Goal: Use online tool/utility: Utilize a website feature to perform a specific function

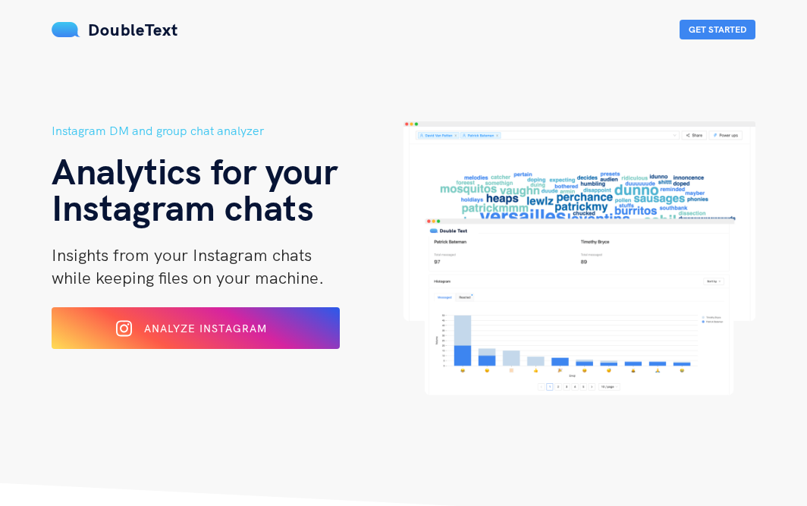
click at [392, 458] on div "Instagram DM and group chat analyzer Analytics for your Instagram chats Insight…" at bounding box center [403, 291] width 728 height 341
click at [244, 320] on div "Analyze Instagram" at bounding box center [196, 328] width 240 height 24
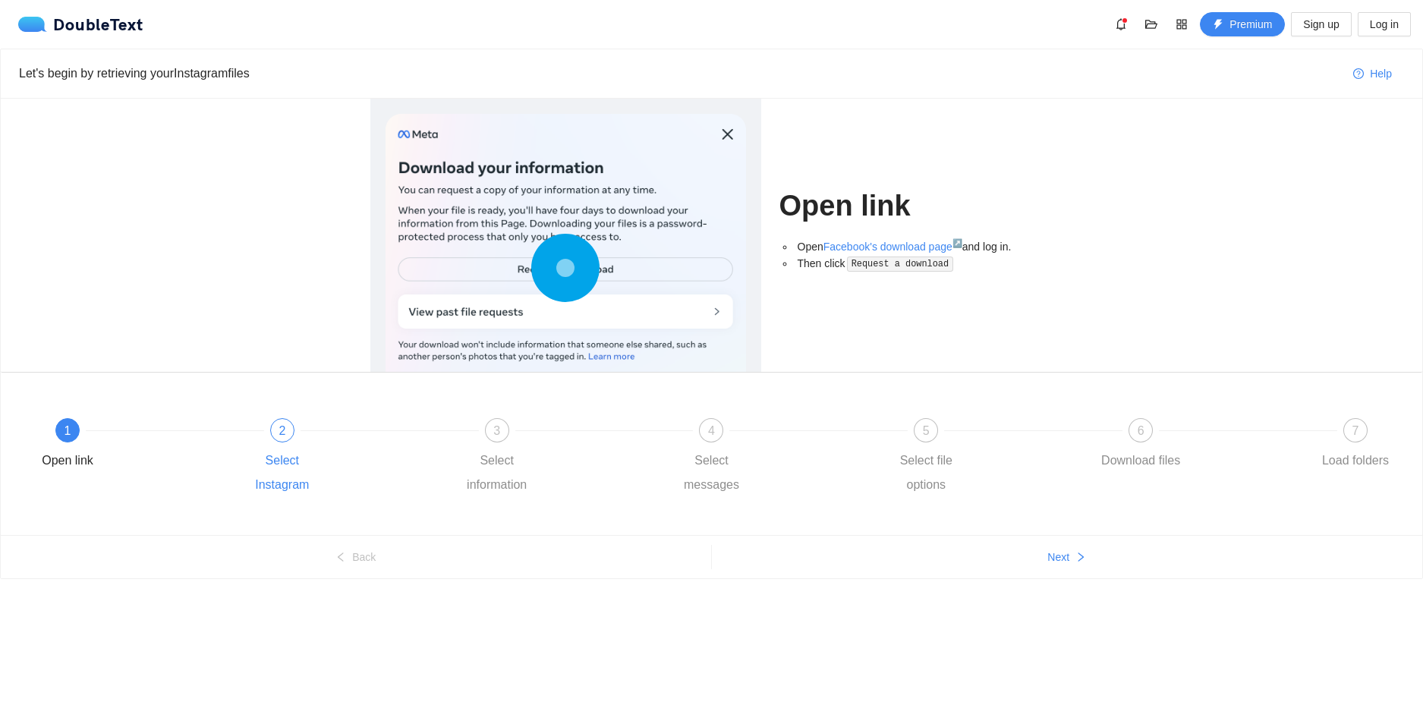
click at [274, 459] on div "Select Instagram" at bounding box center [282, 472] width 88 height 49
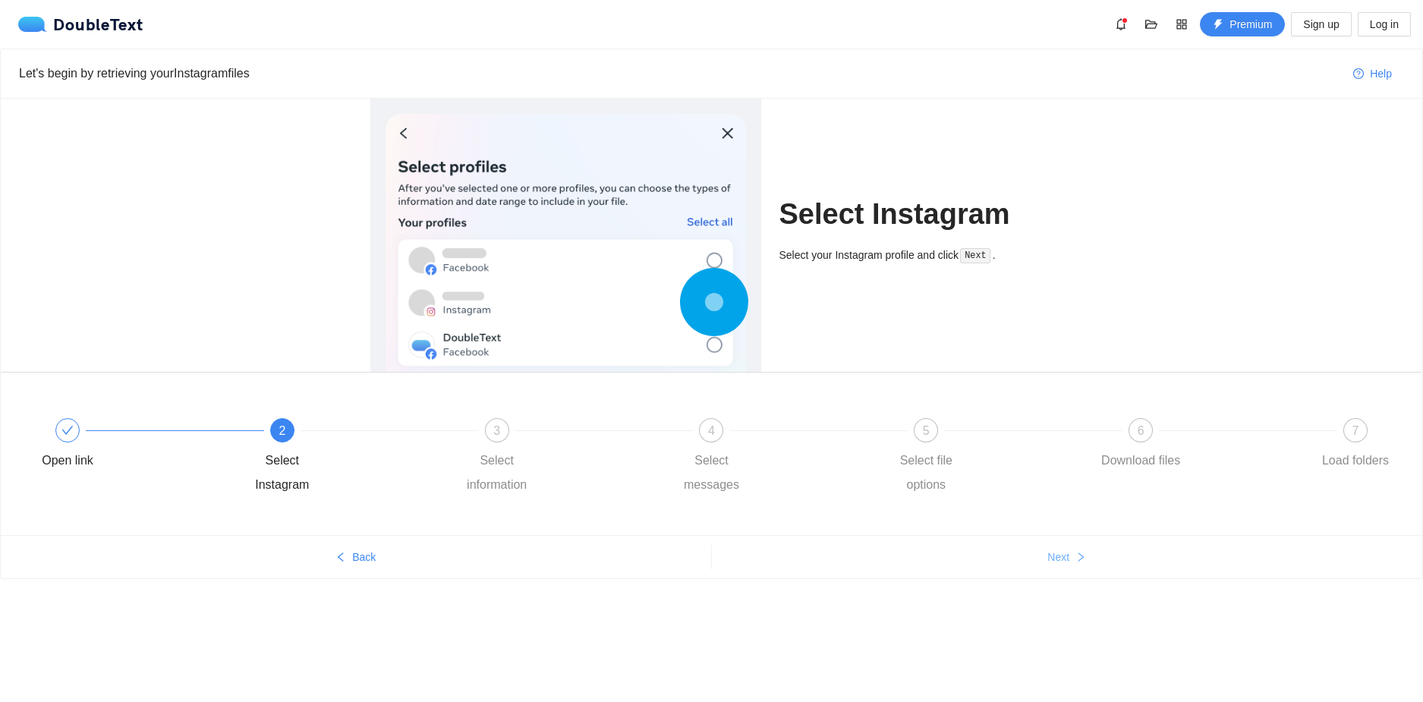
click at [1071, 558] on button "Next" at bounding box center [1067, 557] width 711 height 24
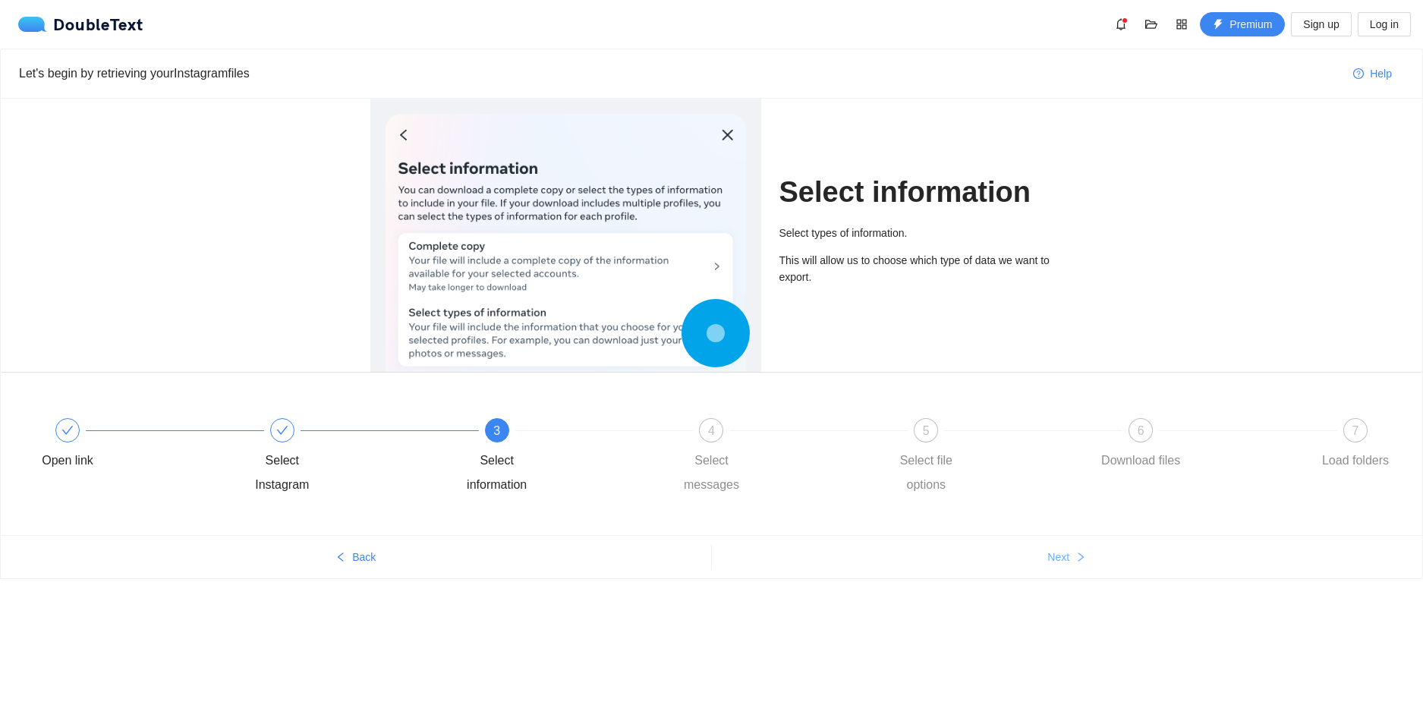
click at [1071, 558] on button "Next" at bounding box center [1067, 557] width 711 height 24
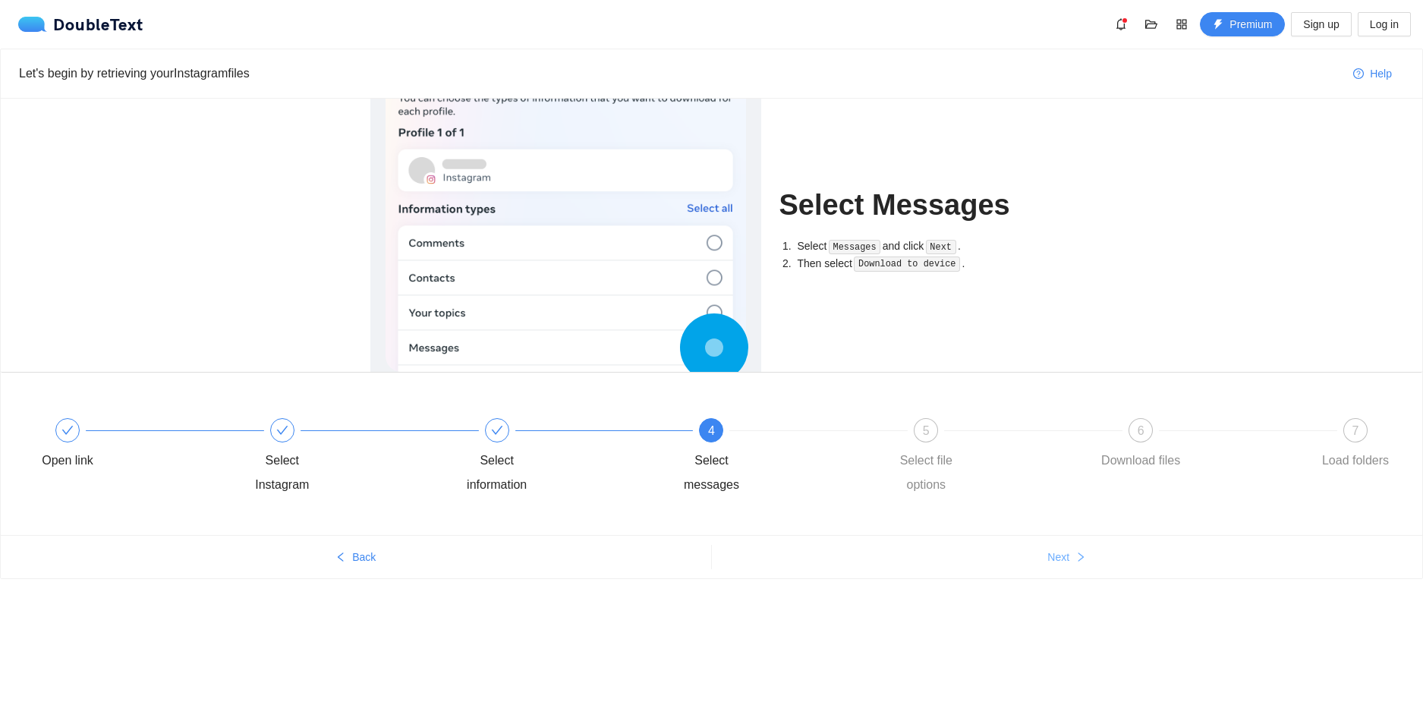
click at [1071, 558] on button "Next" at bounding box center [1067, 557] width 711 height 24
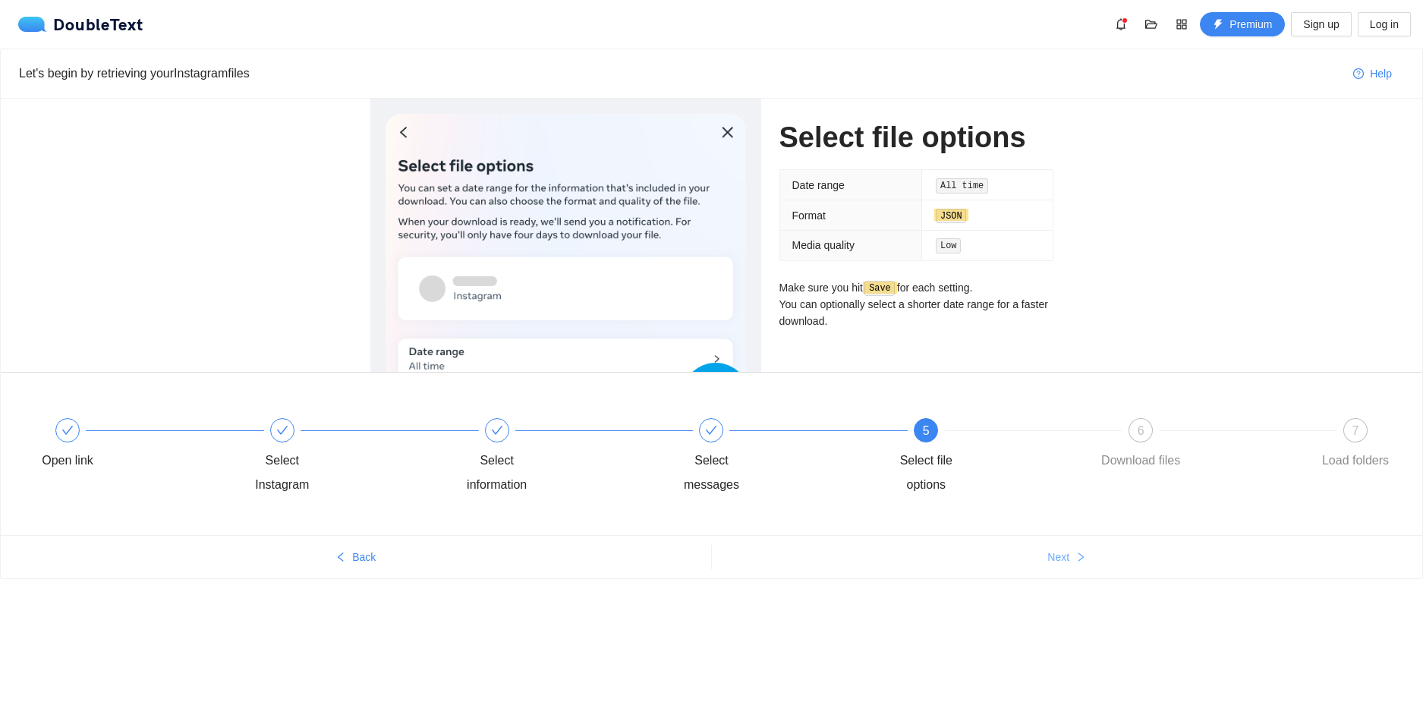
click at [1071, 558] on button "Next" at bounding box center [1067, 557] width 711 height 24
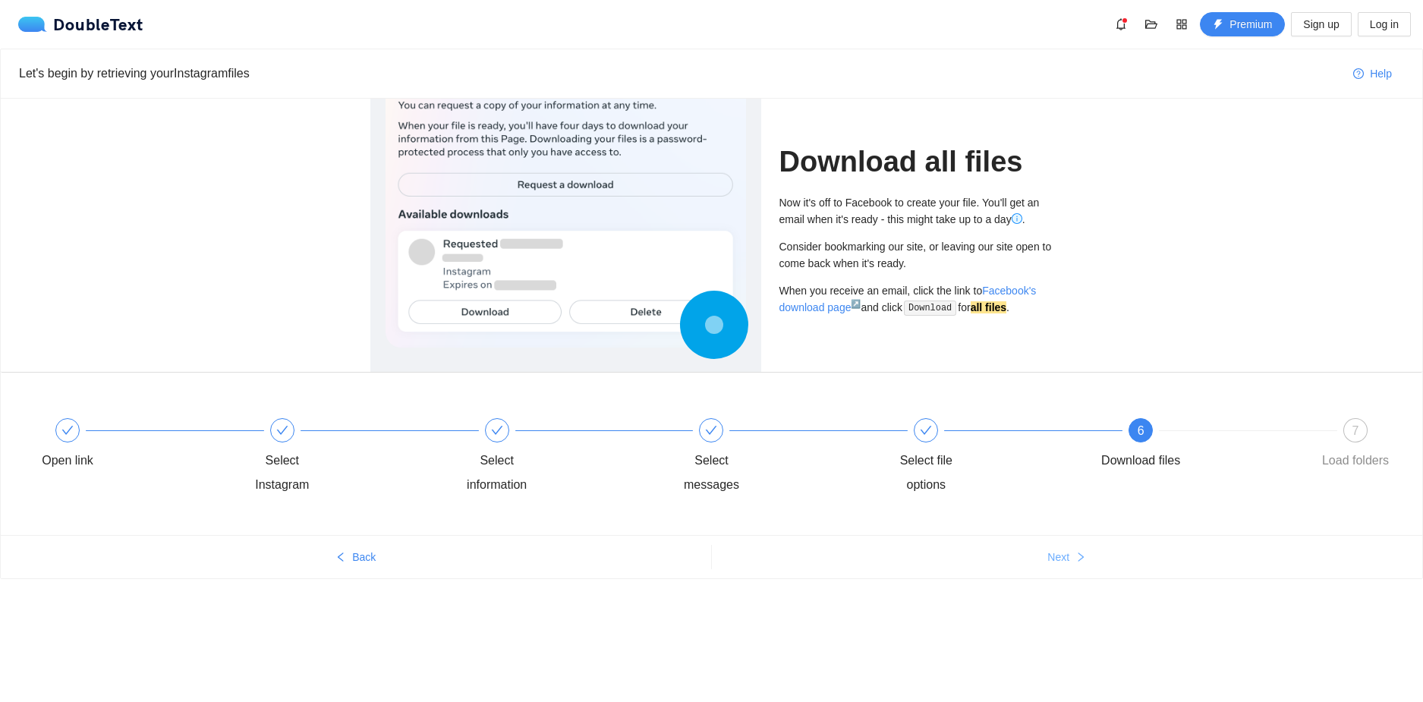
click at [1071, 558] on button "Next" at bounding box center [1067, 557] width 711 height 24
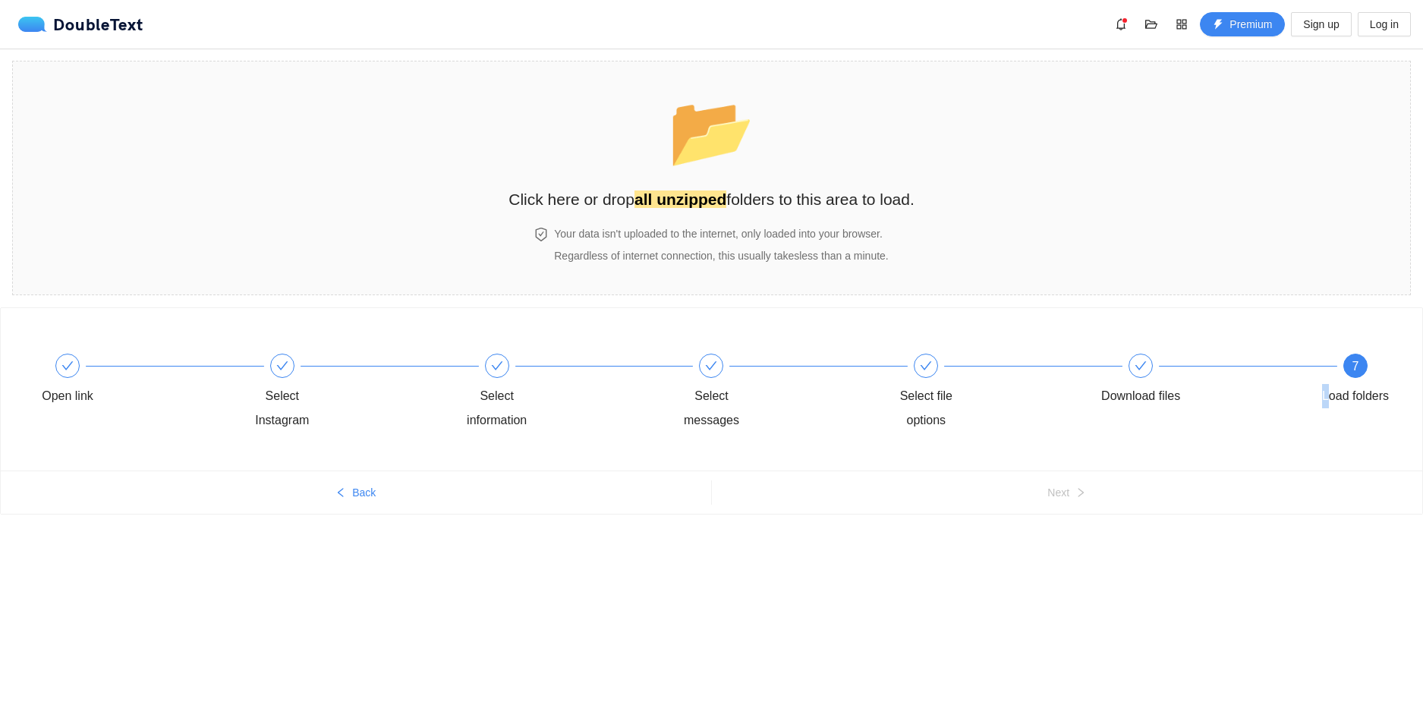
click at [1071, 558] on div "Open link Select Instagram Select information Select messages Select file optio…" at bounding box center [711, 440] width 1423 height 266
click at [873, 680] on body "DoubleText Premium Sign up Log in 📂 Click here or drop all unzipped folders to …" at bounding box center [711, 351] width 1423 height 702
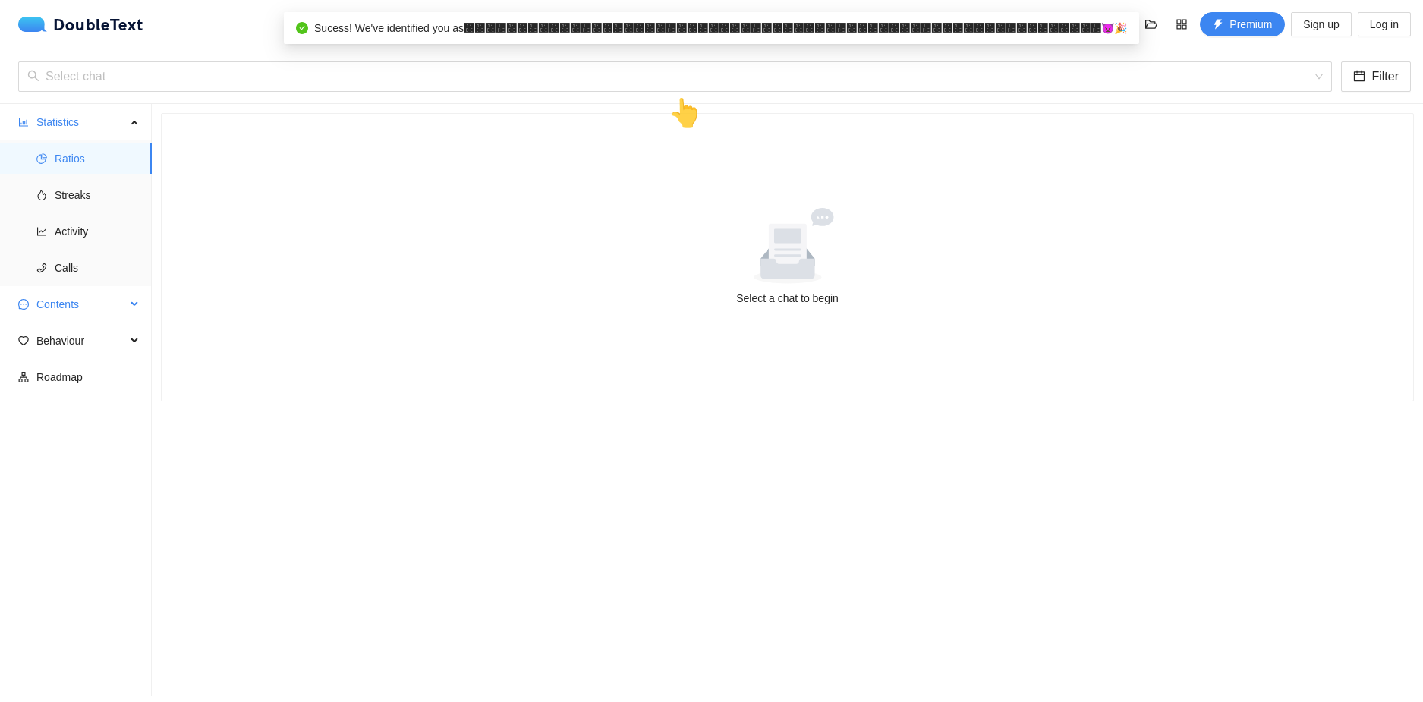
click at [99, 297] on span "Contents" at bounding box center [81, 304] width 90 height 30
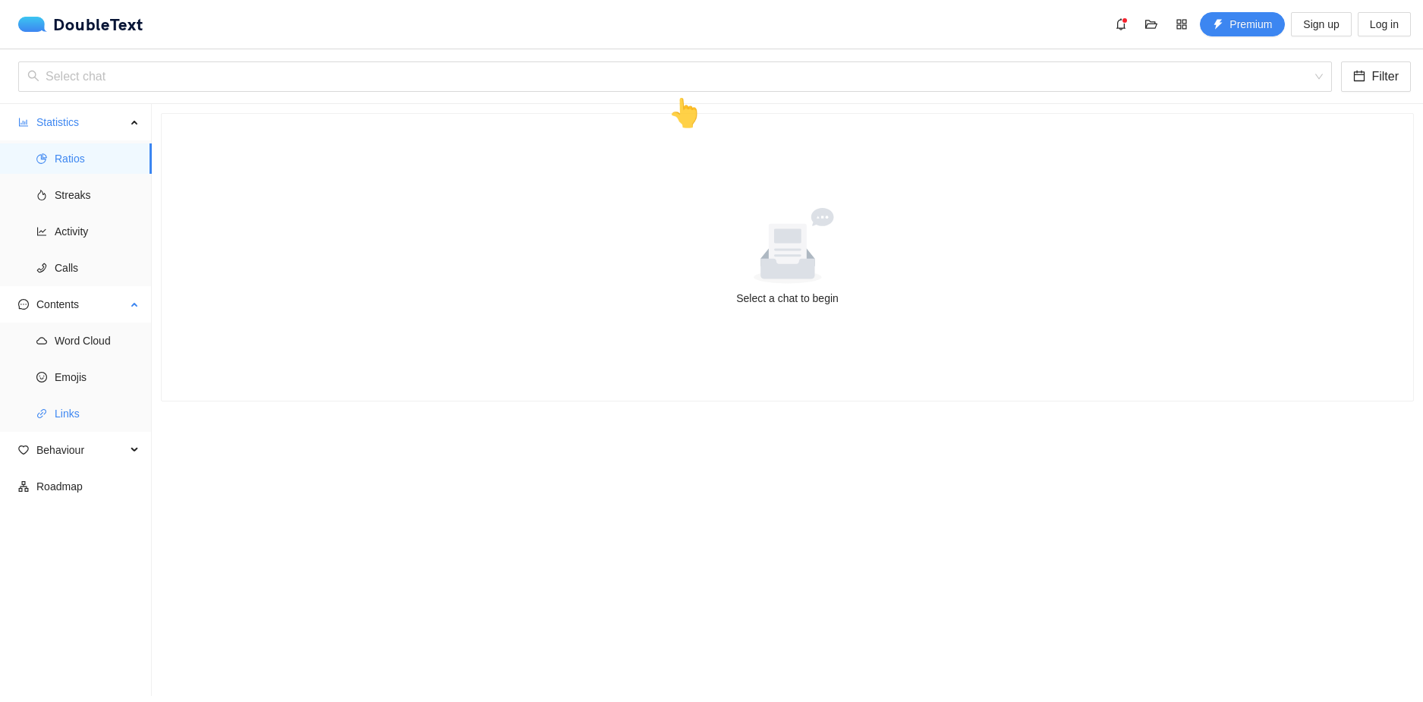
click at [87, 404] on span "Links" at bounding box center [97, 413] width 85 height 30
click at [676, 216] on div at bounding box center [787, 246] width 1215 height 76
click at [775, 293] on div "Select a chat to begin" at bounding box center [787, 298] width 1215 height 17
click at [618, 73] on input "search" at bounding box center [669, 76] width 1285 height 29
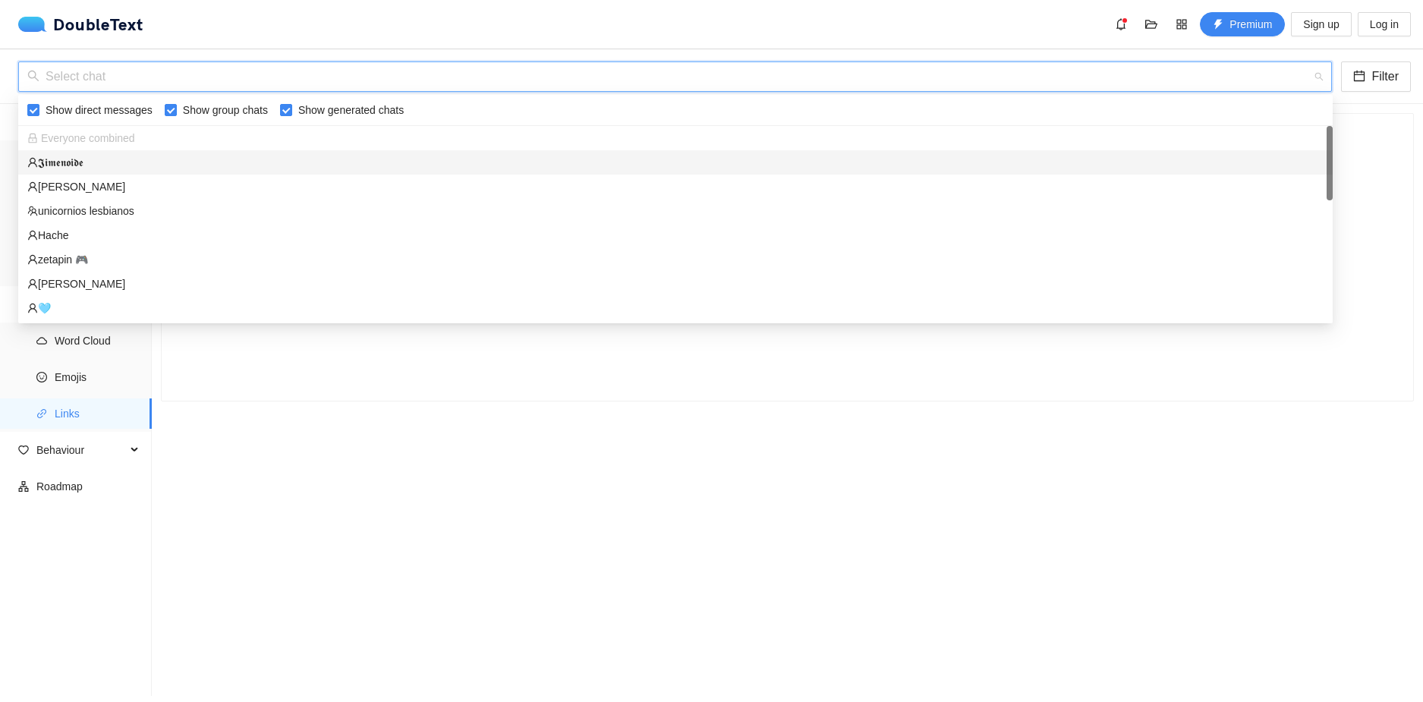
click at [653, 83] on input "search" at bounding box center [669, 76] width 1285 height 29
click at [173, 163] on div "𝕵𝖎𝖒𝖊𝖓𝖔𝖎𝖉𝖊" at bounding box center [675, 162] width 1296 height 17
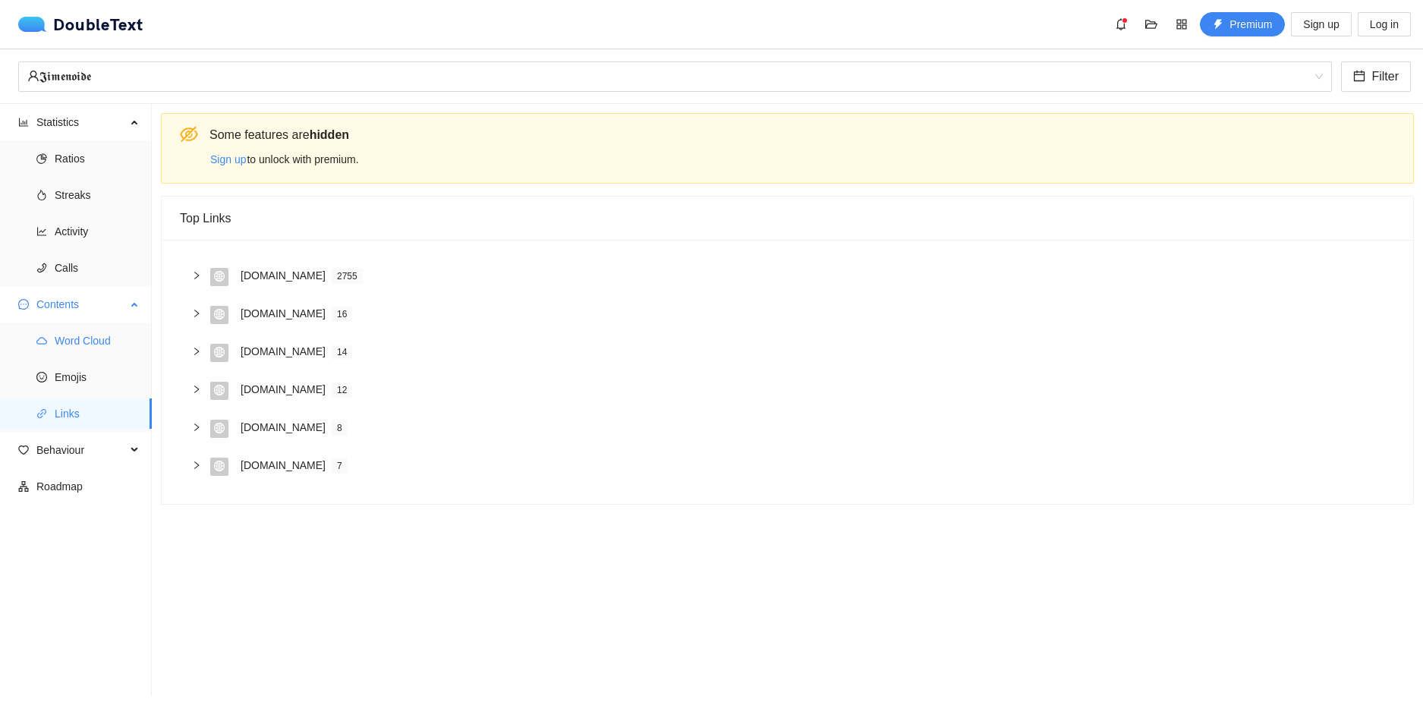
click at [93, 342] on span "Word Cloud" at bounding box center [97, 341] width 85 height 30
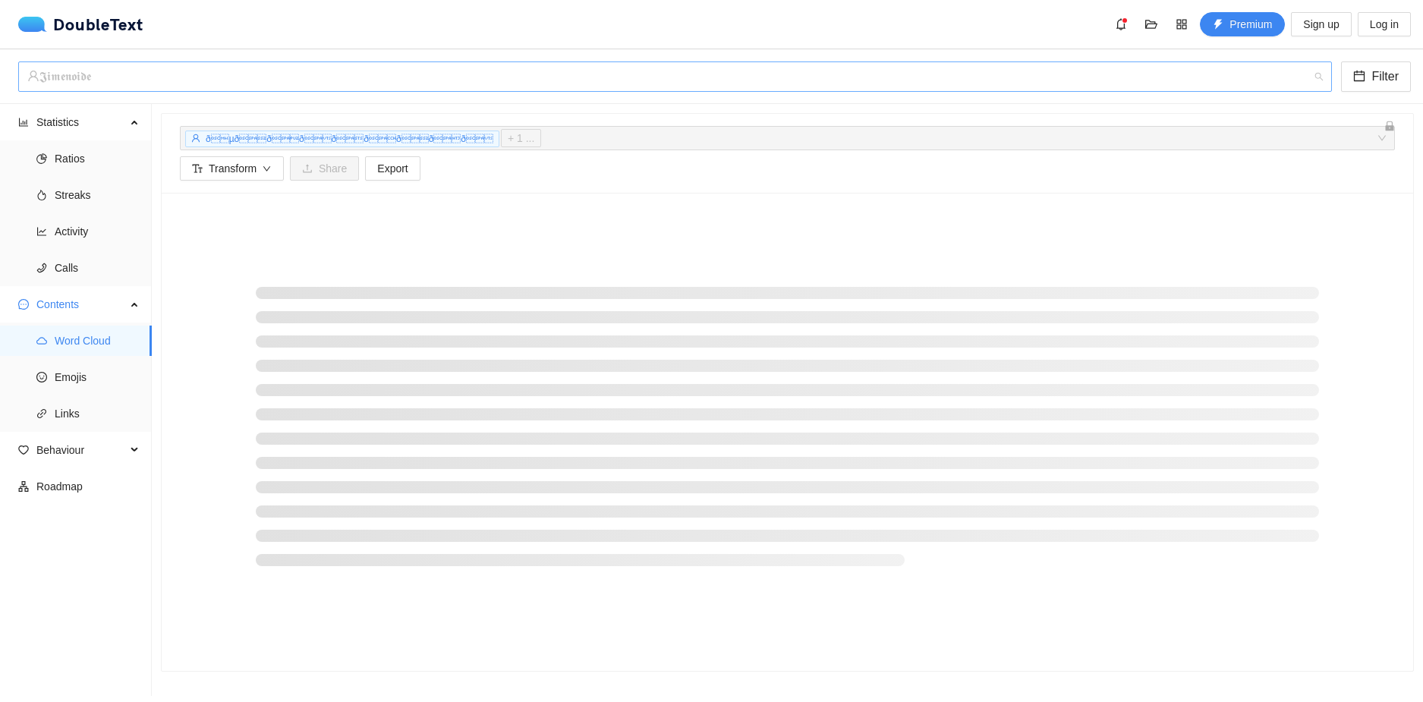
click at [241, 83] on div "𝕵𝖎𝖒𝖊𝖓𝖔𝖎𝖉𝖊" at bounding box center [668, 76] width 1282 height 29
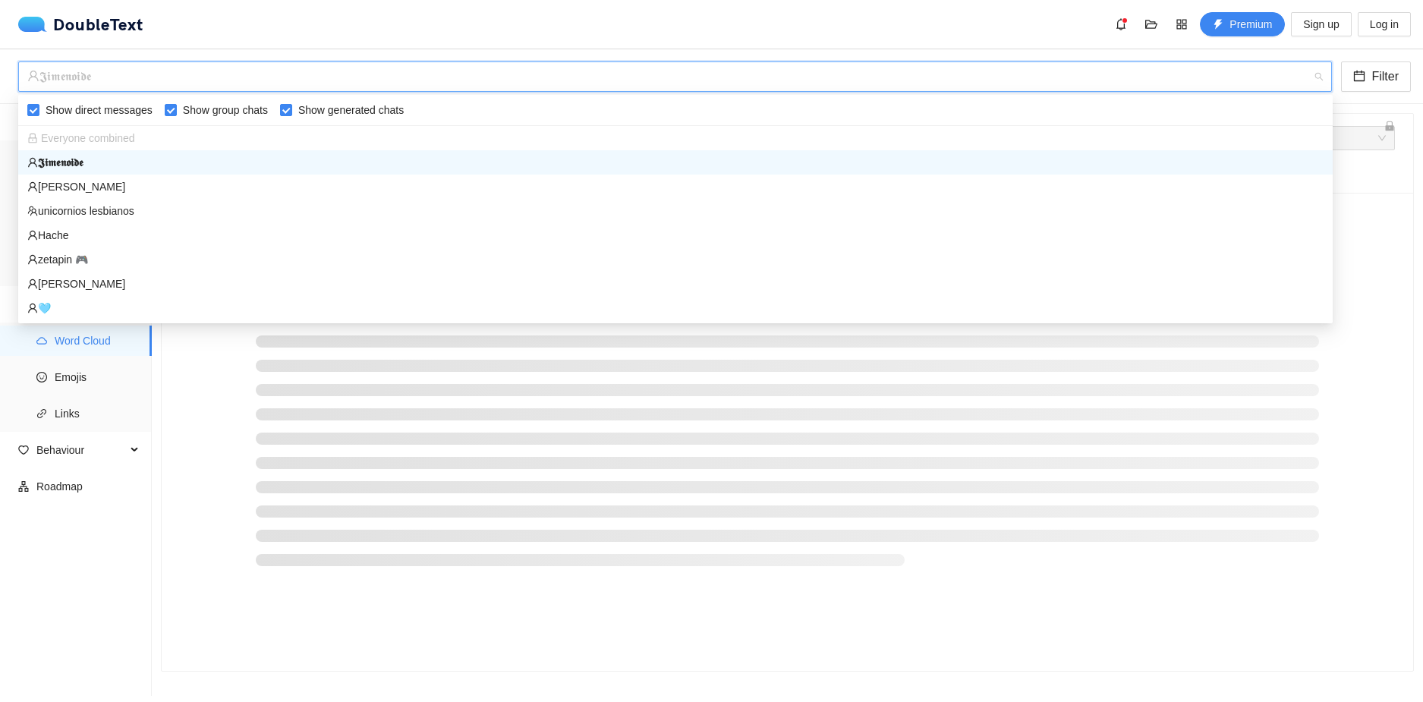
click at [298, 58] on div "𝕵𝖎𝖒𝖊𝖓𝖔𝖎𝖉𝖊 Filter" at bounding box center [711, 76] width 1423 height 55
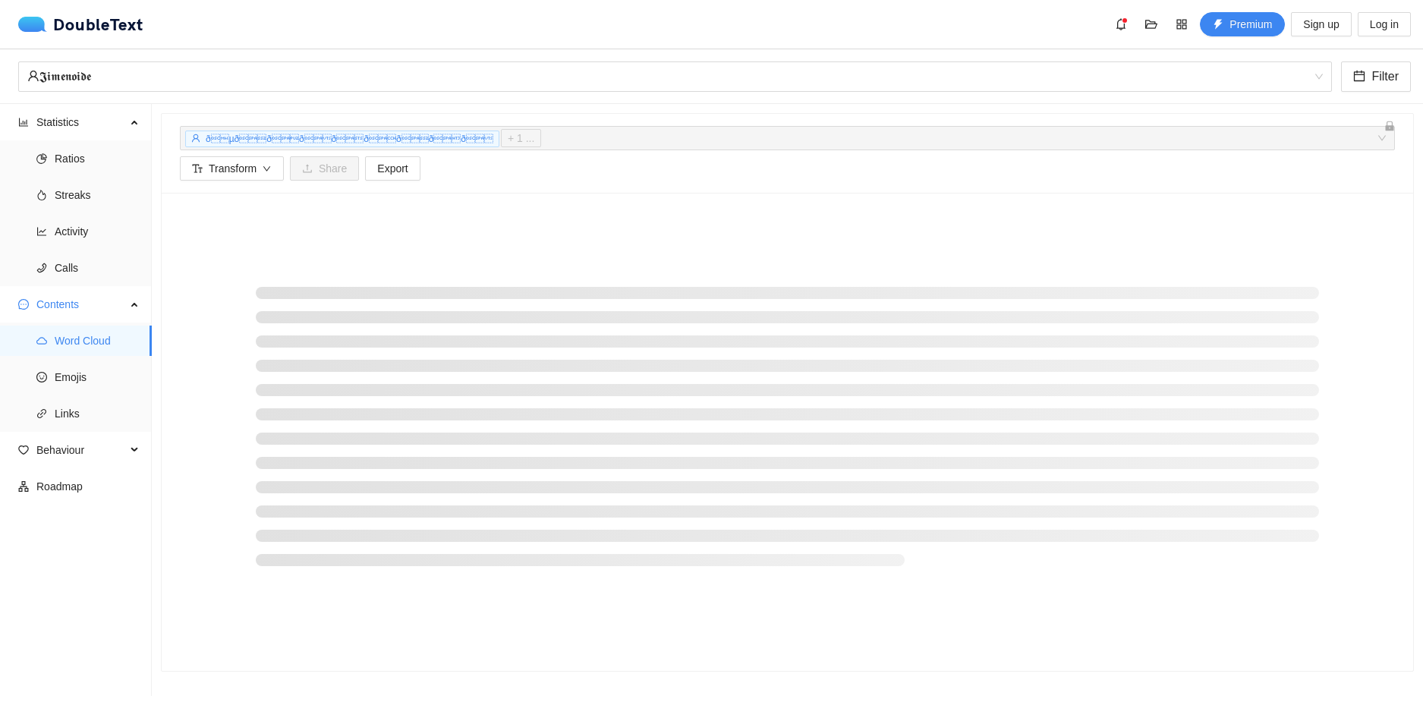
click at [1232, 253] on div at bounding box center [787, 432] width 1251 height 478
click at [61, 363] on span "Emojis" at bounding box center [97, 377] width 85 height 30
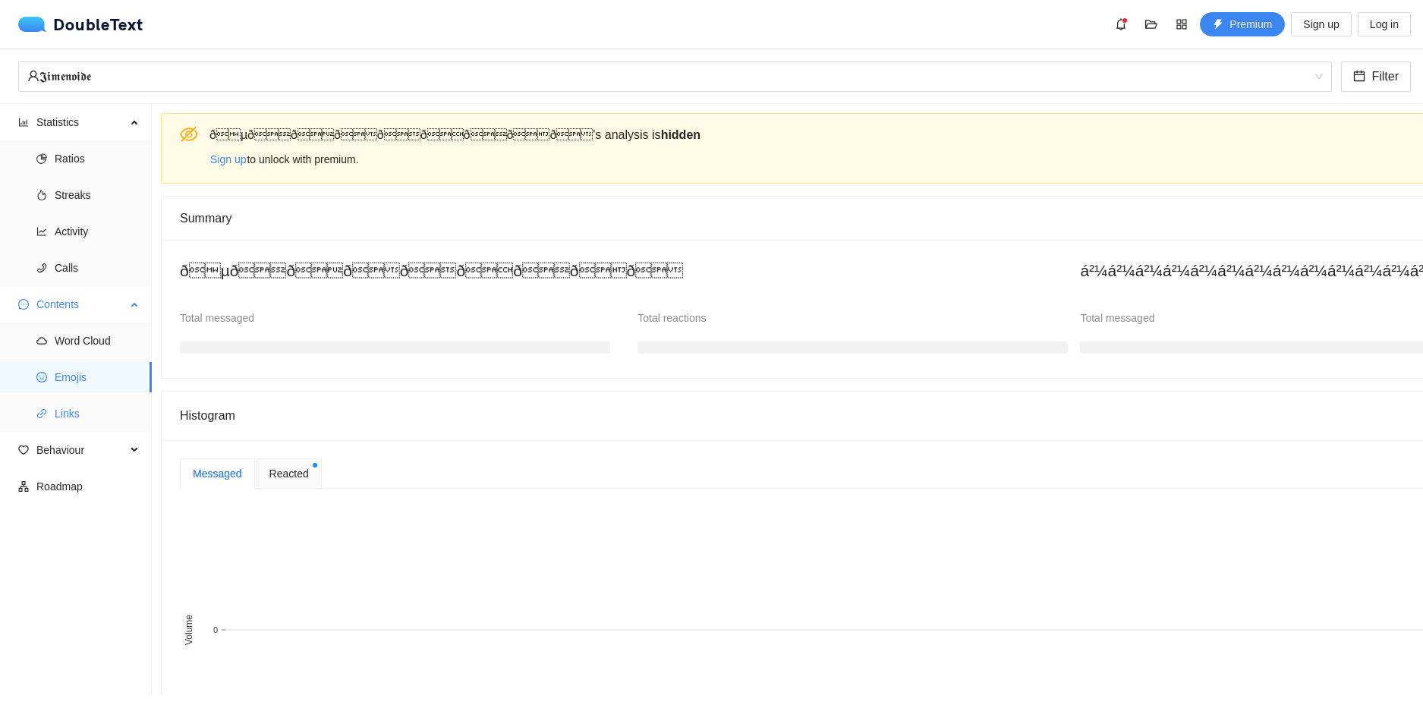
click at [63, 413] on span "Links" at bounding box center [97, 413] width 85 height 30
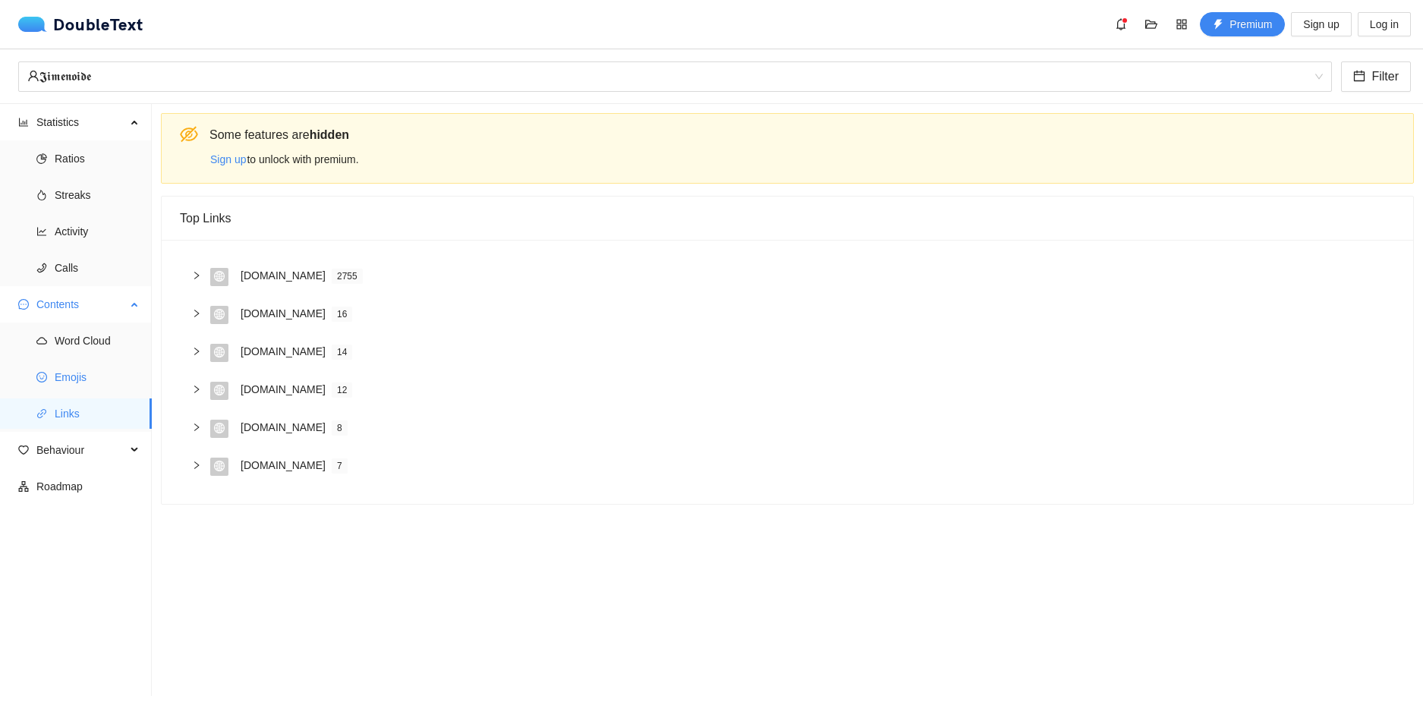
click at [90, 365] on span "Emojis" at bounding box center [97, 377] width 85 height 30
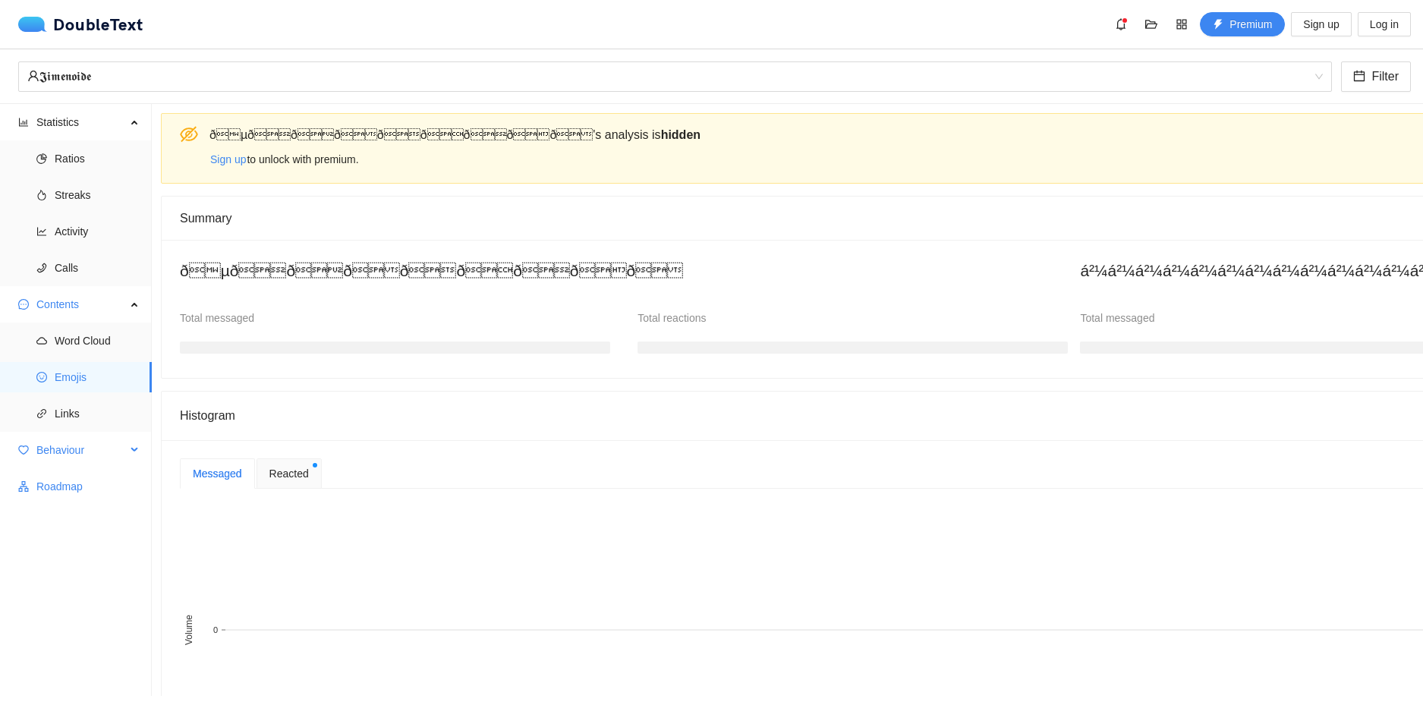
click at [80, 446] on span "Behaviour" at bounding box center [81, 450] width 90 height 30
click at [113, 169] on span "Ratios" at bounding box center [97, 158] width 85 height 30
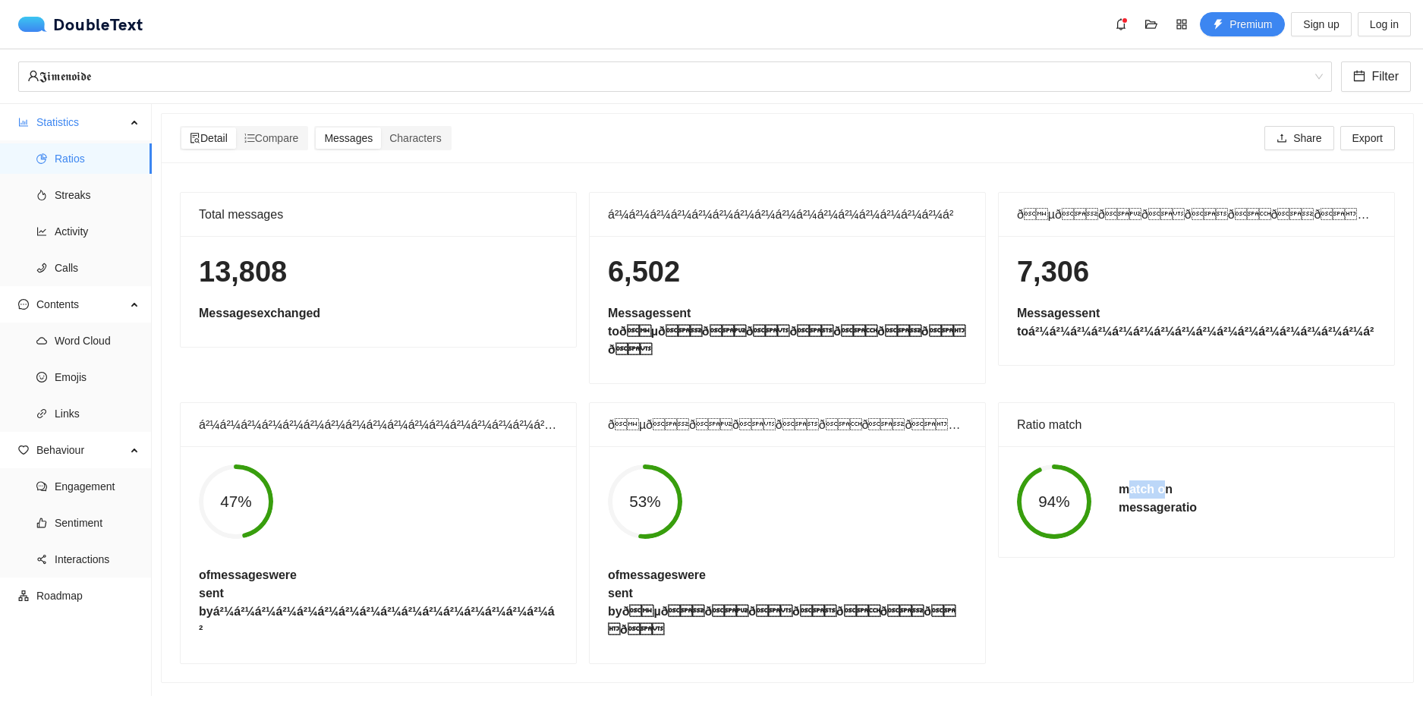
drag, startPoint x: 1153, startPoint y: 495, endPoint x: 1123, endPoint y: 495, distance: 30.4
click at [1123, 495] on h5 "match on message ratio" at bounding box center [1158, 498] width 78 height 36
click at [1052, 507] on span "94%" at bounding box center [1054, 502] width 74 height 16
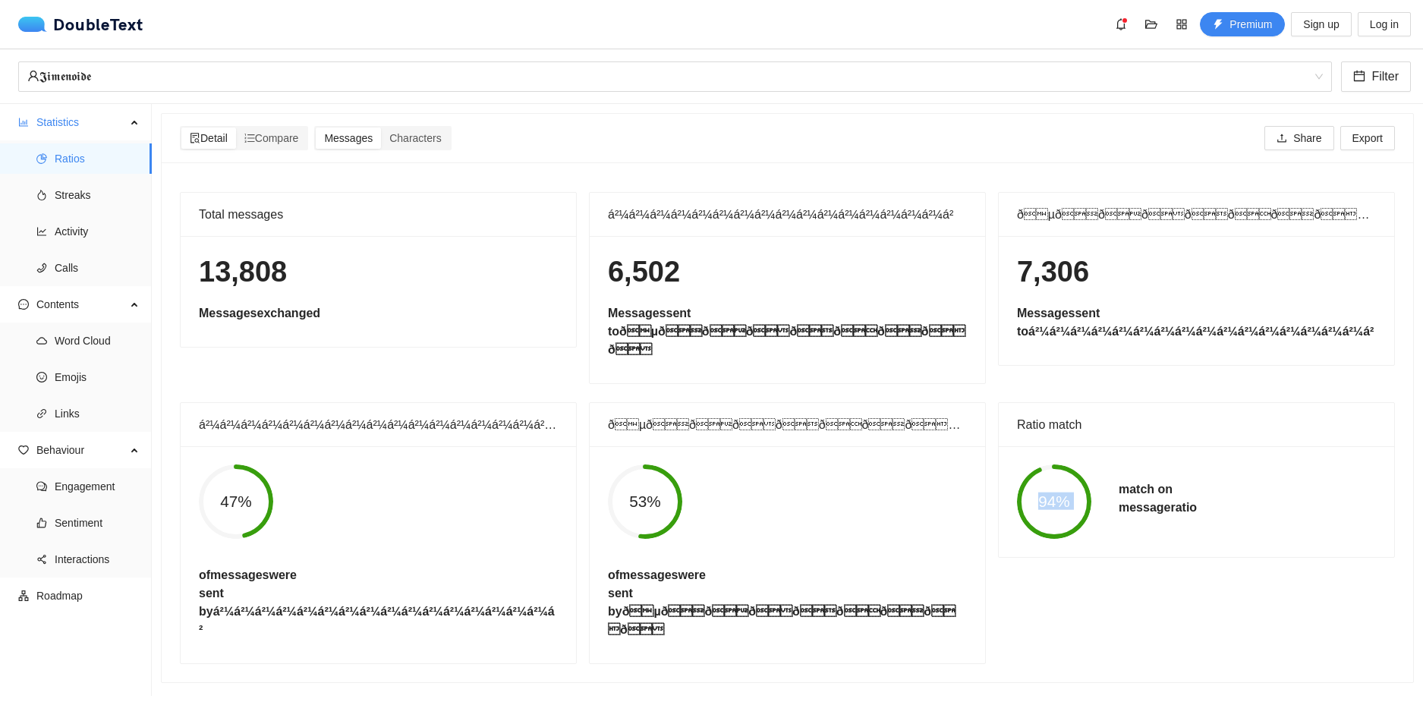
click at [1052, 507] on span "94%" at bounding box center [1054, 502] width 74 height 16
click at [922, 547] on div "53% of messages were sent by ðµðððððððð" at bounding box center [787, 554] width 386 height 181
click at [417, 128] on div "Characters" at bounding box center [415, 137] width 68 height 21
click at [381, 127] on input "Characters" at bounding box center [381, 127] width 0 height 0
click at [267, 136] on span "Compare" at bounding box center [271, 138] width 55 height 12
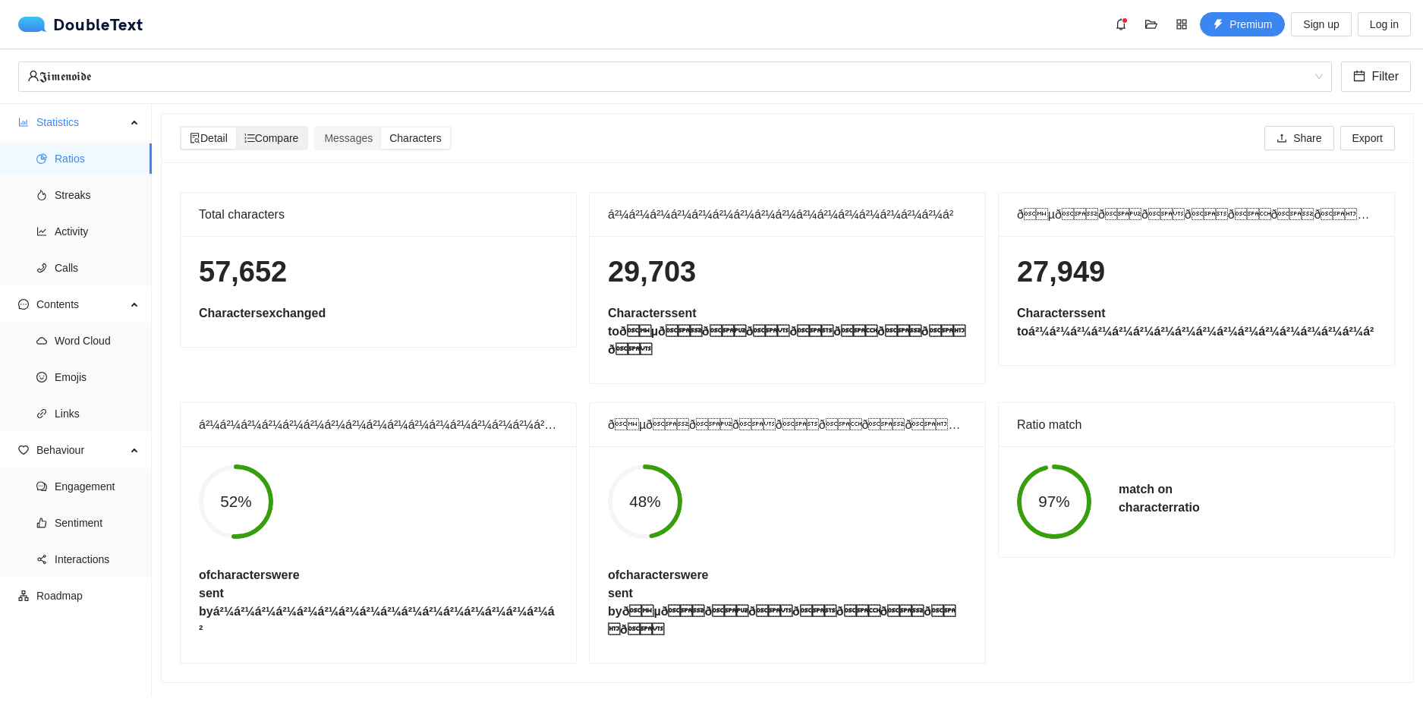
click at [236, 127] on input "Compare" at bounding box center [236, 127] width 0 height 0
